Goal: Task Accomplishment & Management: Use online tool/utility

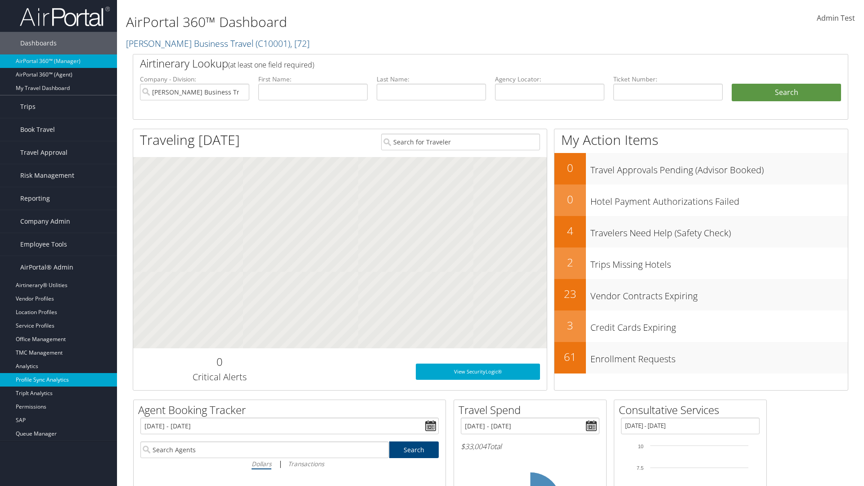
click at [59, 380] on link "Profile Sync Analytics" at bounding box center [58, 380] width 117 height 14
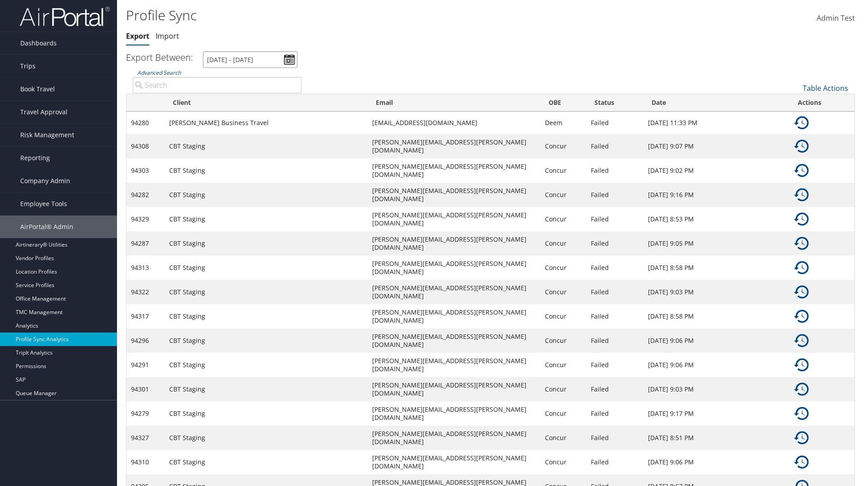
click at [250, 59] on input "[DATE] - [DATE]" at bounding box center [250, 59] width 95 height 17
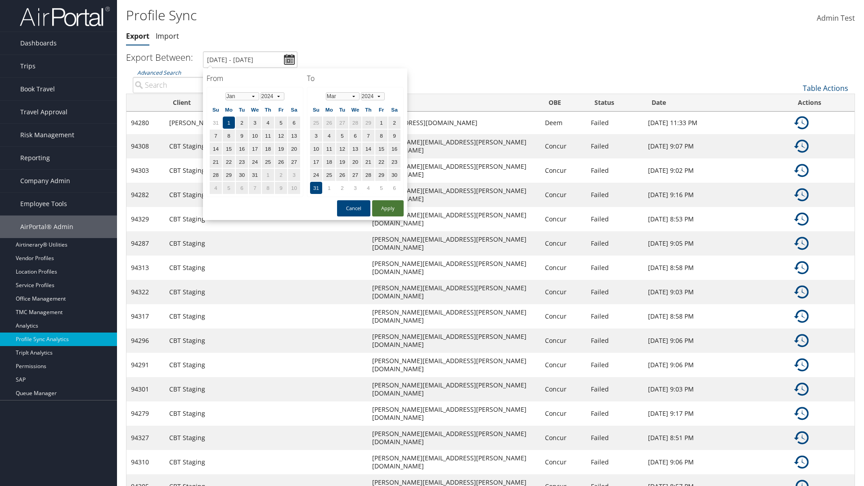
click at [388, 208] on button "Apply" at bounding box center [388, 208] width 32 height 16
type input "[DATE] - [DATE]"
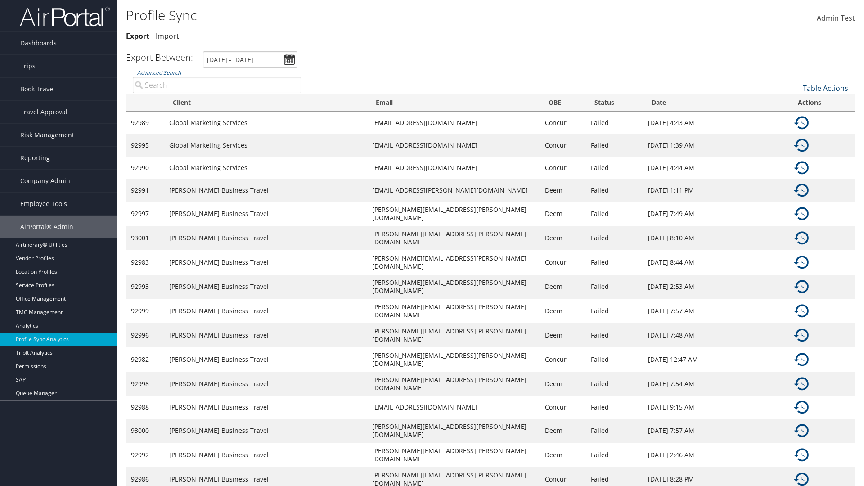
click at [826, 88] on link "Table Actions" at bounding box center [825, 88] width 45 height 10
click at [795, 117] on link "Column Visibility" at bounding box center [795, 117] width 118 height 15
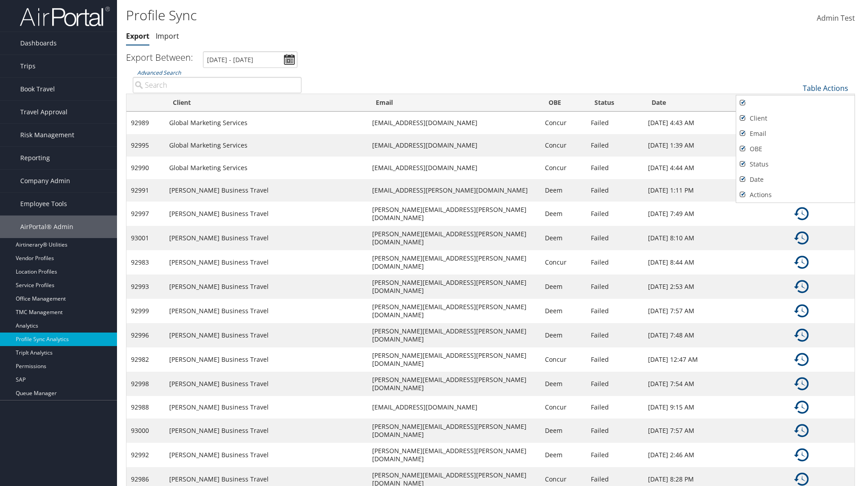
click at [432, 243] on div at bounding box center [432, 243] width 864 height 486
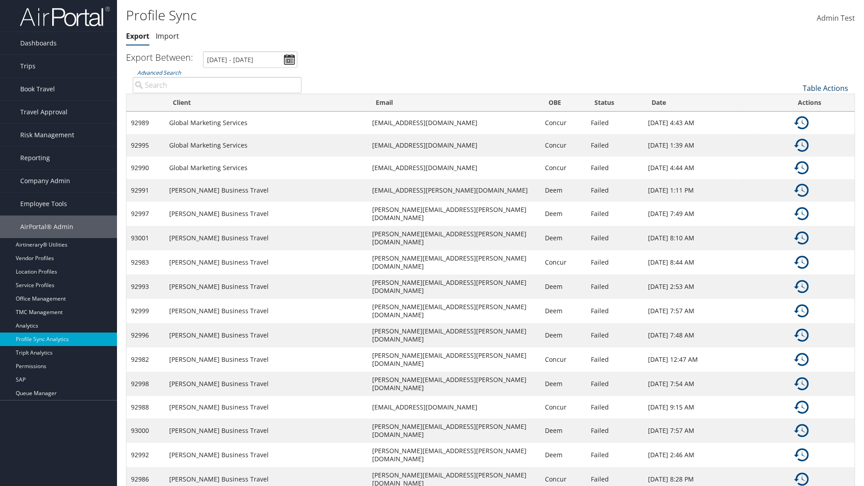
click at [826, 88] on link "Table Actions" at bounding box center [825, 88] width 45 height 10
click at [795, 102] on link "Sync Profile" at bounding box center [795, 102] width 118 height 15
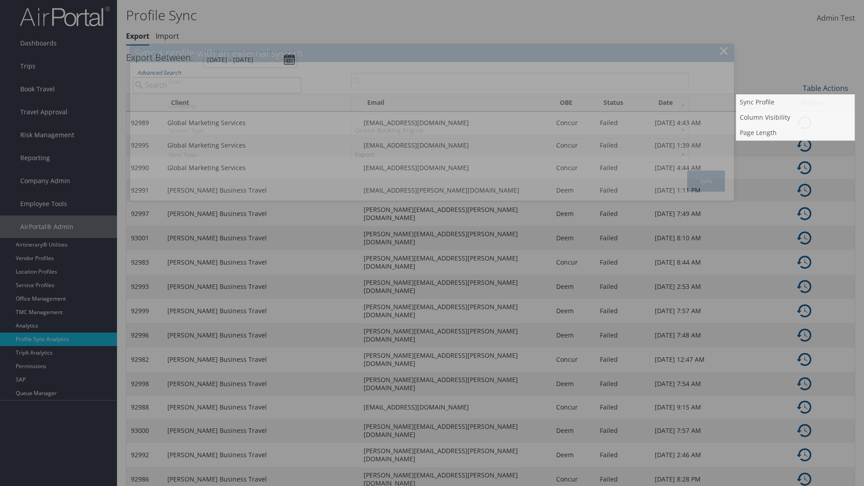
click at [520, 81] on input "User" at bounding box center [520, 81] width 338 height 17
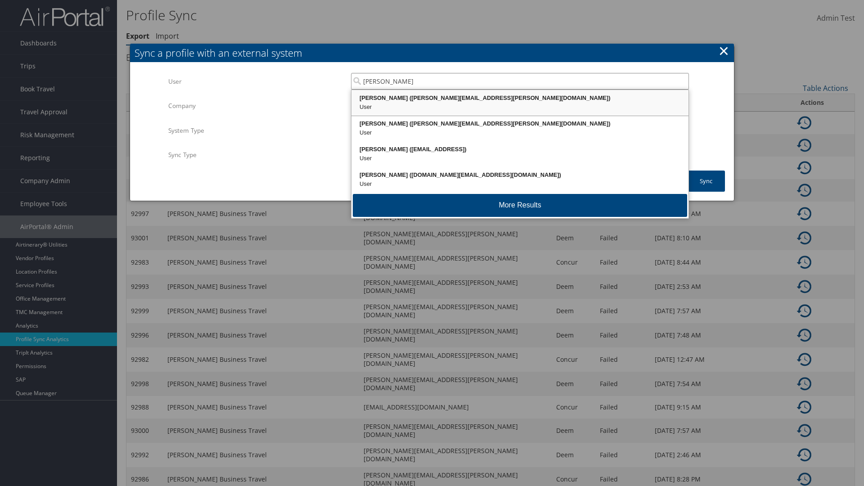
click at [520, 98] on div "[PERSON_NAME] ([PERSON_NAME][EMAIL_ADDRESS][PERSON_NAME][DOMAIN_NAME])" at bounding box center [520, 98] width 334 height 9
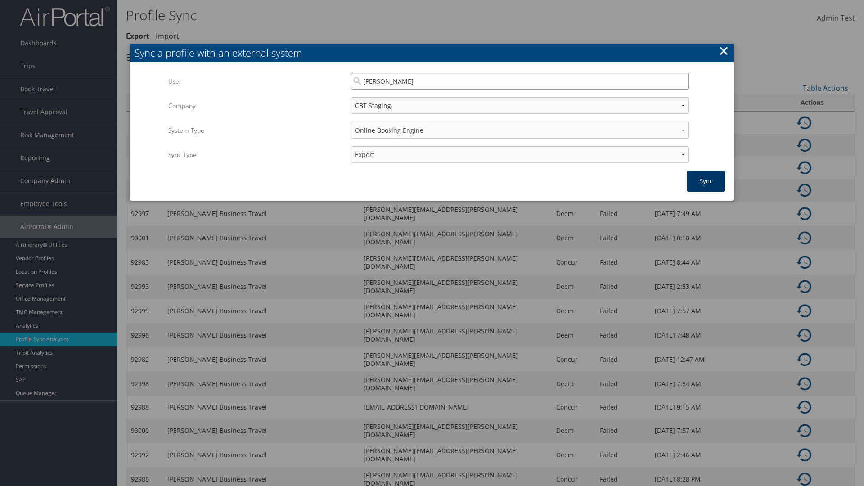
type input "[PERSON_NAME]"
click at [706, 181] on button "Sync" at bounding box center [706, 181] width 38 height 21
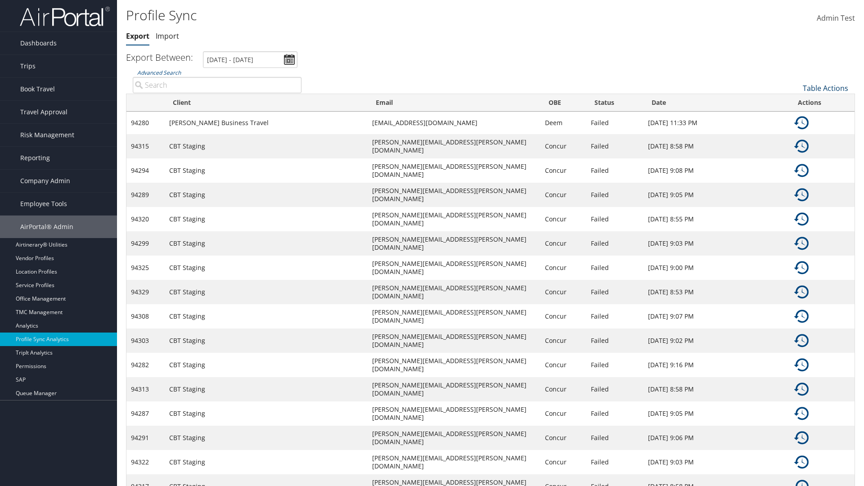
click at [826, 88] on link "Table Actions" at bounding box center [825, 88] width 45 height 10
click at [795, 132] on link "Page Length" at bounding box center [795, 132] width 118 height 15
click at [795, 118] on link "25" at bounding box center [795, 118] width 118 height 15
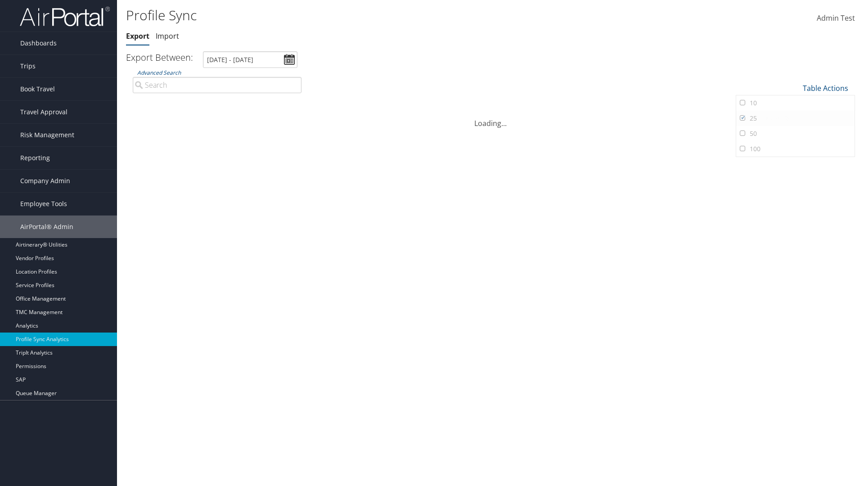
scroll to position [83, 0]
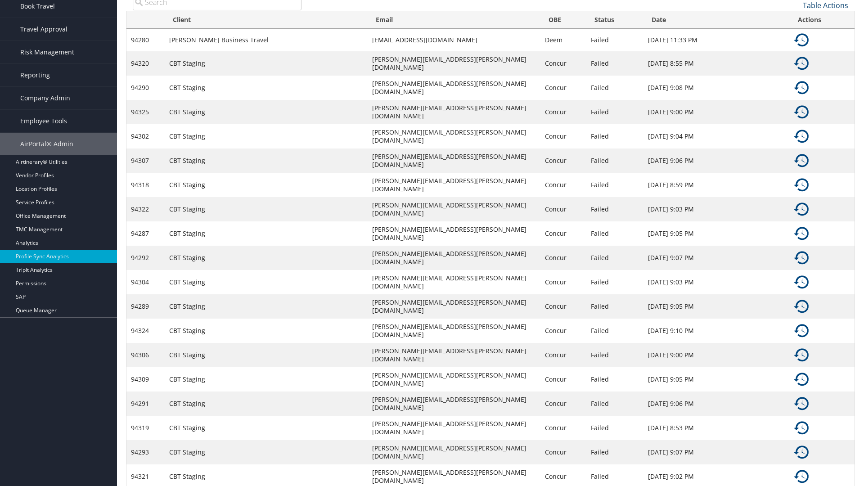
click at [826, 5] on link "Table Actions" at bounding box center [825, 5] width 45 height 10
click at [795, 50] on link "Page Length" at bounding box center [795, 49] width 118 height 15
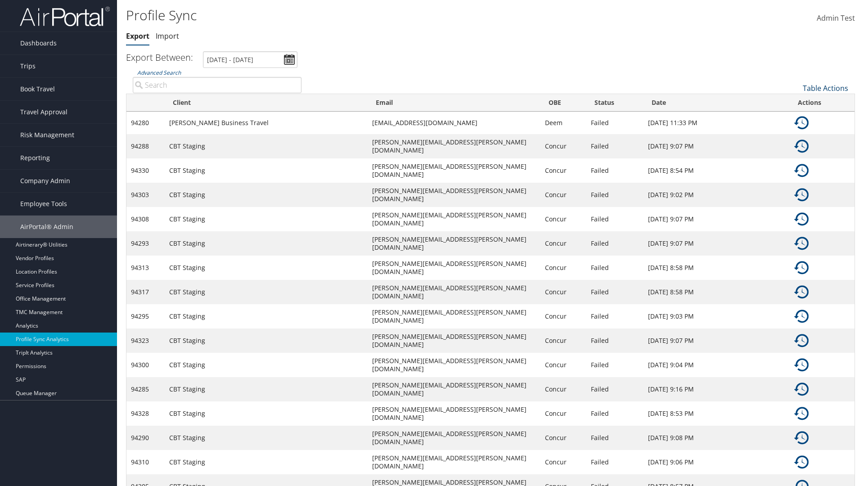
click at [826, 88] on link "Table Actions" at bounding box center [825, 88] width 45 height 10
click at [795, 149] on link "100" at bounding box center [795, 148] width 118 height 15
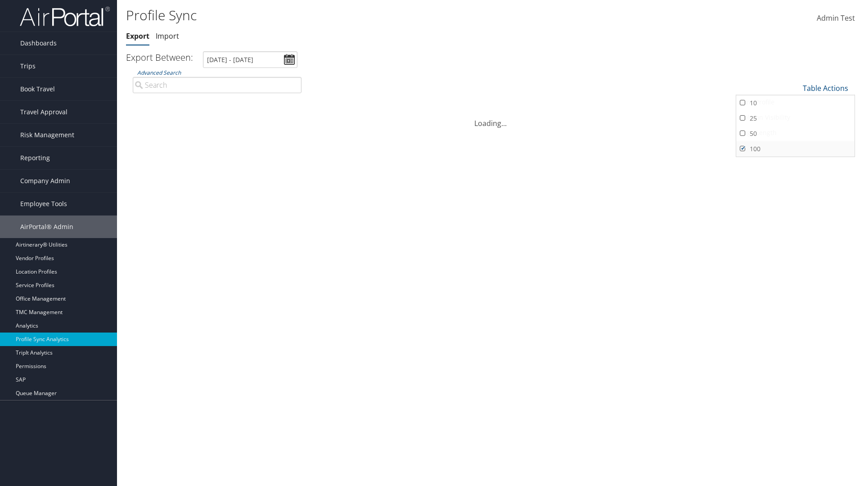
scroll to position [83, 0]
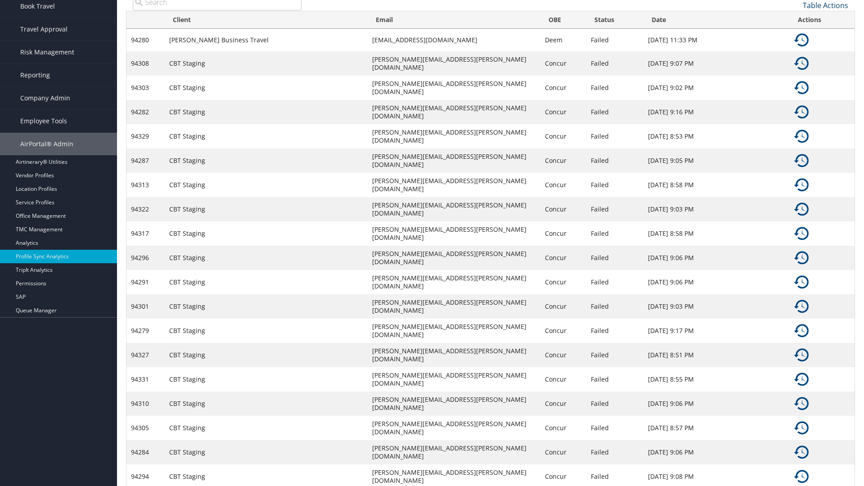
click at [826, 5] on link "Table Actions" at bounding box center [825, 5] width 45 height 10
click at [795, 34] on link "Column Visibility" at bounding box center [795, 34] width 118 height 15
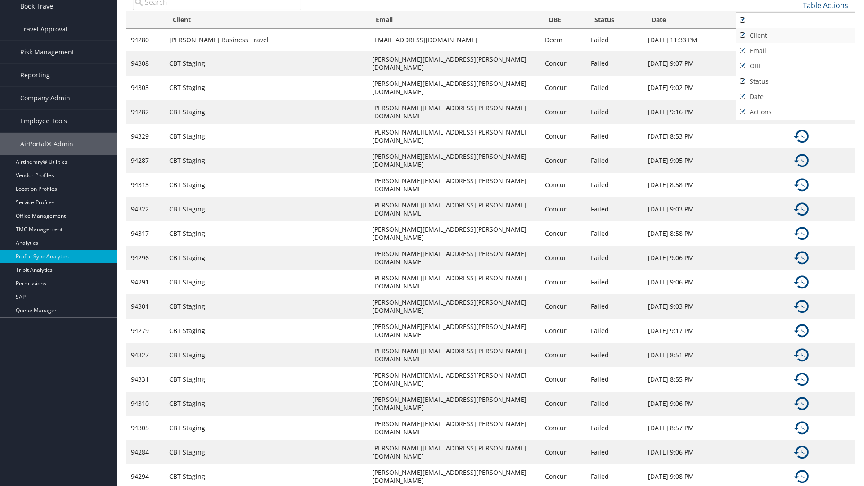
click at [795, 35] on link "Client" at bounding box center [795, 35] width 118 height 15
click at [795, 50] on link "Email" at bounding box center [795, 50] width 118 height 15
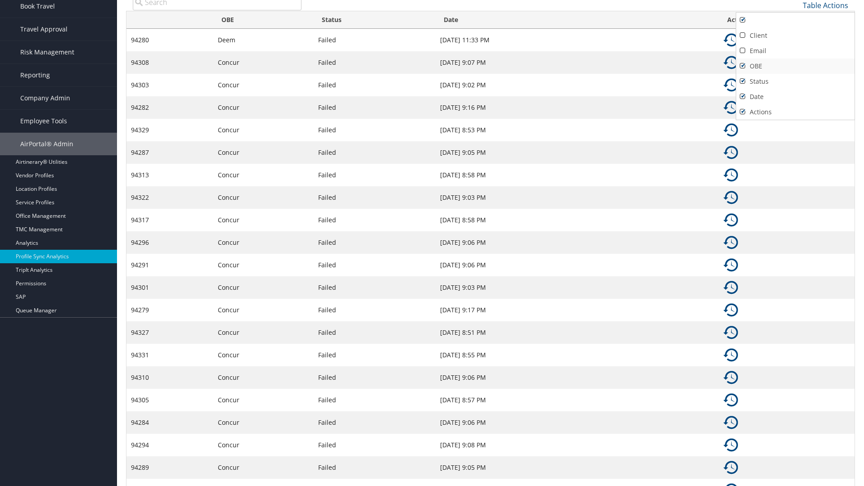
click at [795, 66] on link "OBE" at bounding box center [795, 66] width 118 height 15
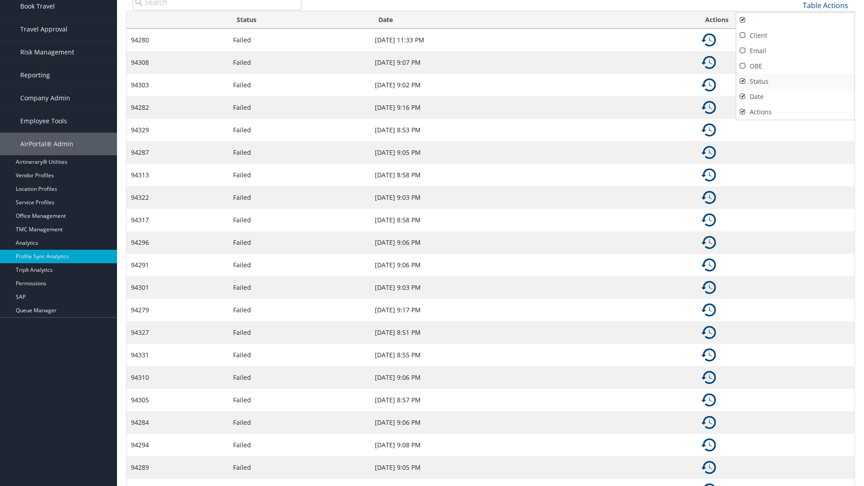
click at [795, 81] on link "Status" at bounding box center [795, 81] width 118 height 15
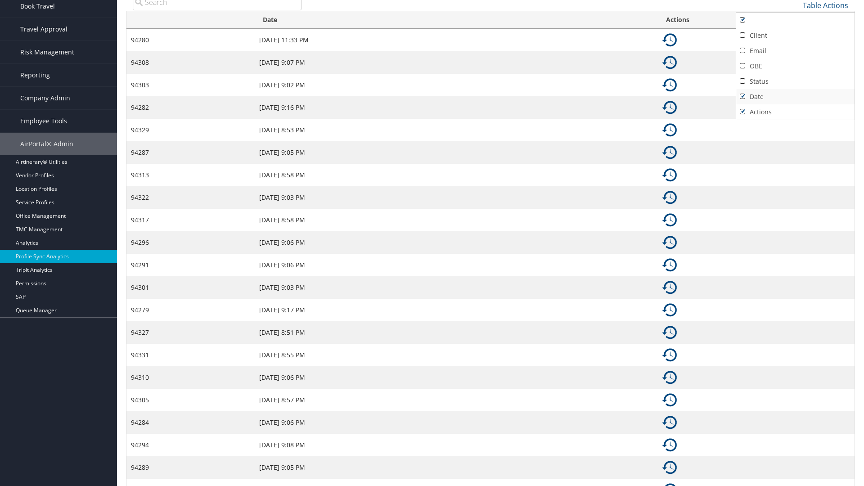
click at [795, 96] on link "Date" at bounding box center [795, 96] width 118 height 15
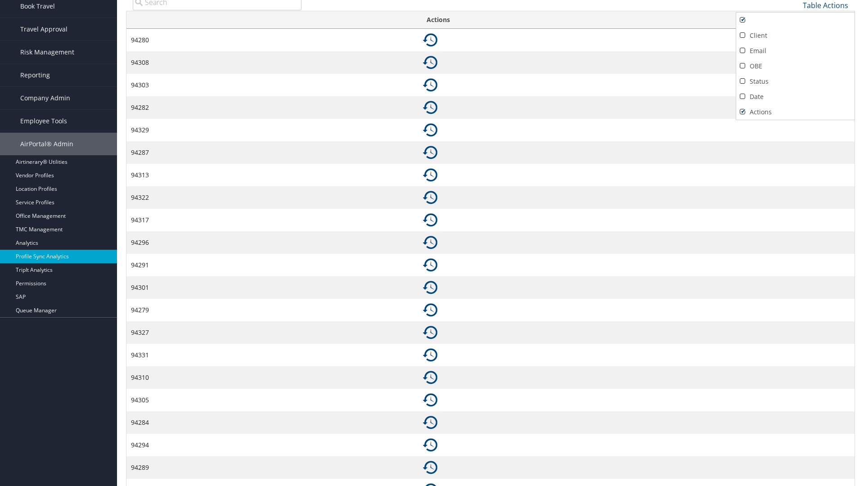
click at [795, 112] on link "Actions" at bounding box center [795, 111] width 118 height 15
click at [432, 243] on div at bounding box center [432, 243] width 864 height 486
